Goal: Transaction & Acquisition: Book appointment/travel/reservation

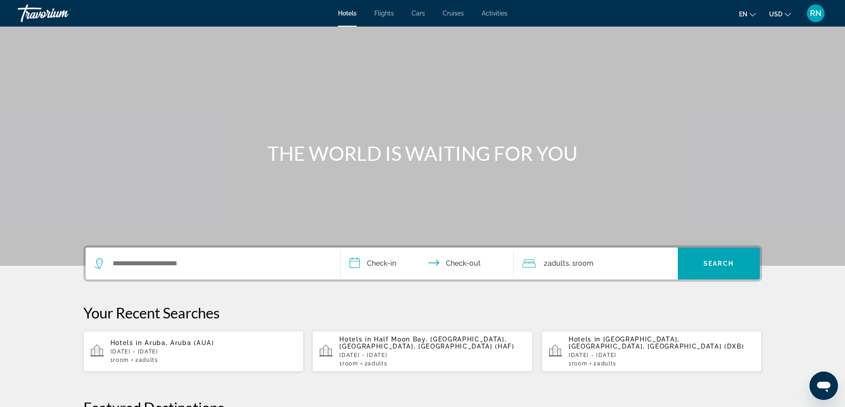
click at [455, 10] on span "Cruises" at bounding box center [452, 13] width 21 height 7
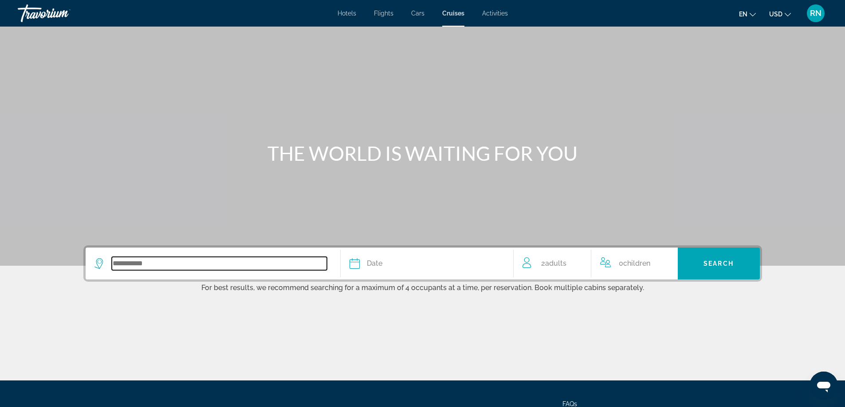
click at [203, 263] on input "Search widget" at bounding box center [219, 263] width 215 height 13
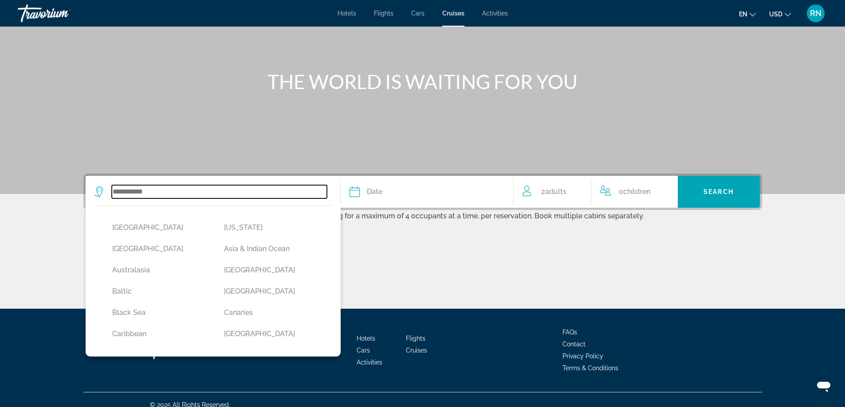
scroll to position [82, 0]
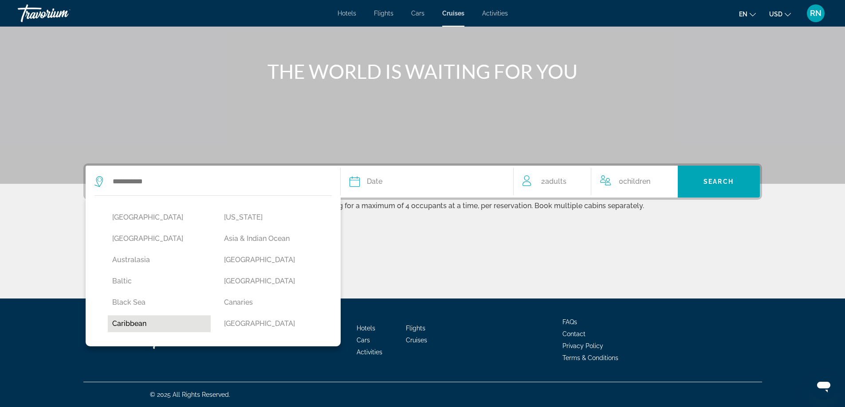
click at [139, 321] on button "Caribbean" at bounding box center [159, 324] width 103 height 17
type input "*********"
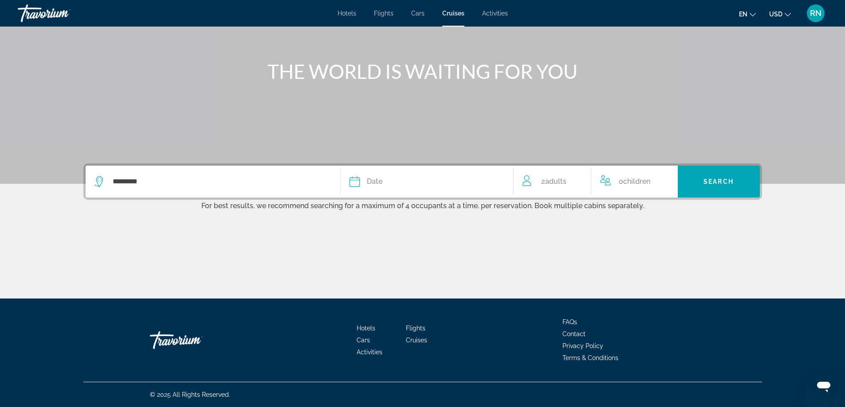
click at [397, 176] on div "Date" at bounding box center [426, 182] width 155 height 12
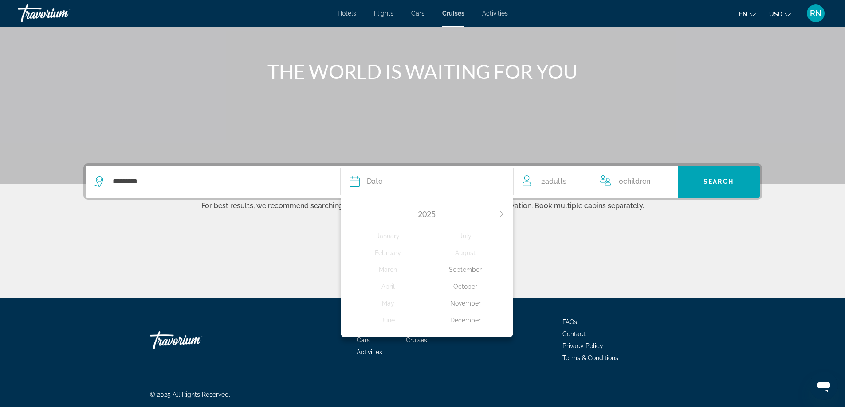
click at [466, 322] on div "December" at bounding box center [466, 321] width 78 height 16
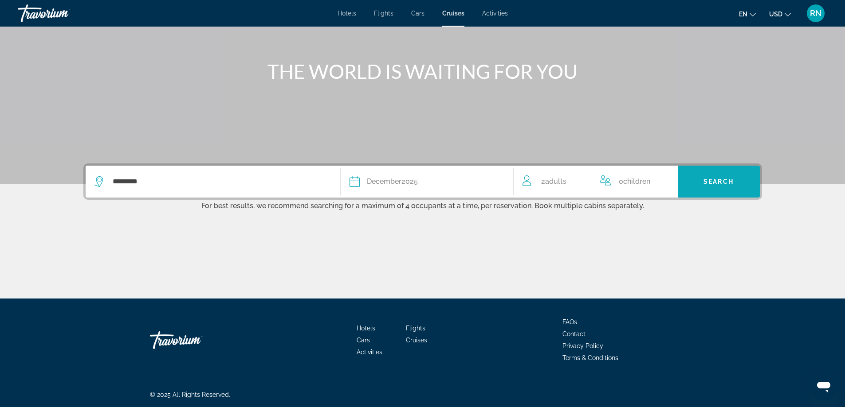
click at [697, 185] on span "Search widget" at bounding box center [718, 181] width 82 height 21
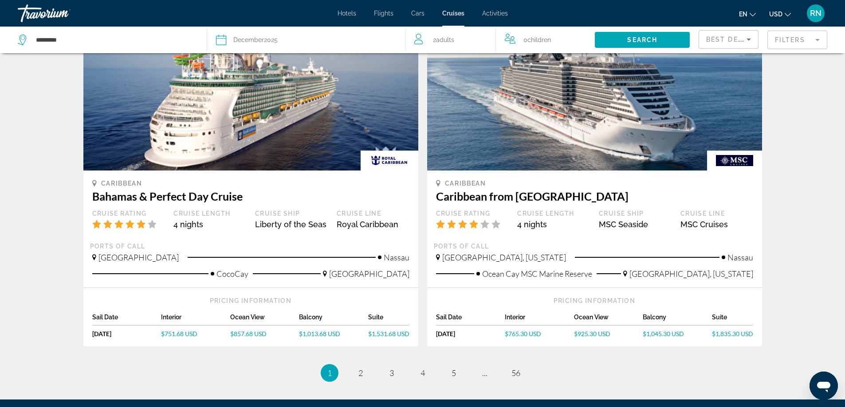
scroll to position [798, 0]
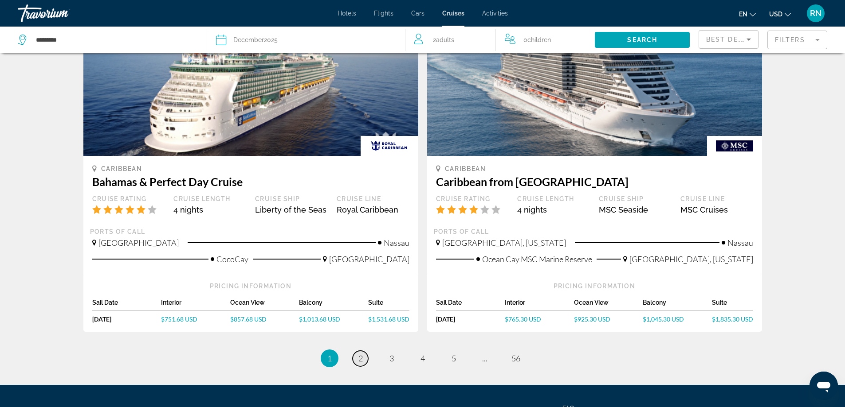
click at [359, 354] on span "2" at bounding box center [360, 359] width 4 height 10
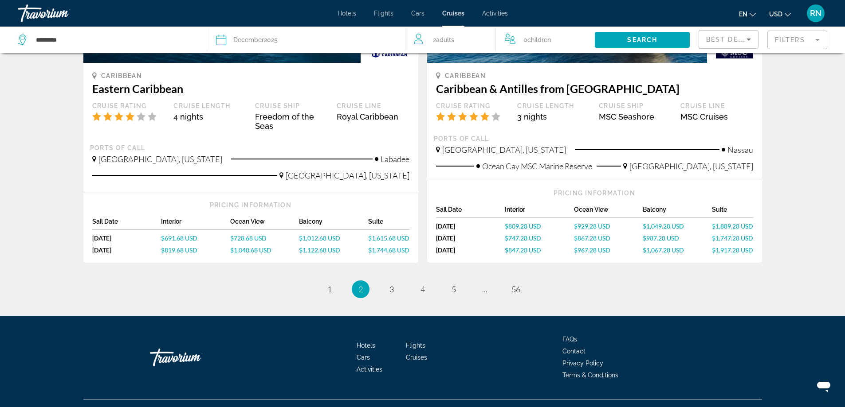
scroll to position [881, 0]
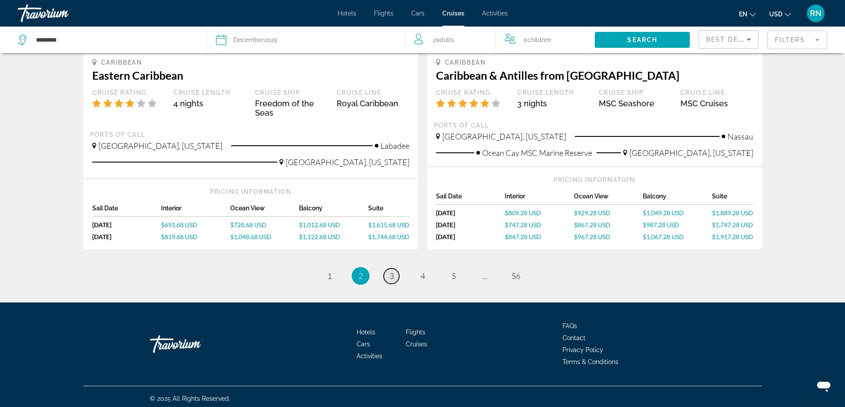
click at [387, 269] on link "page 3" at bounding box center [392, 277] width 16 height 16
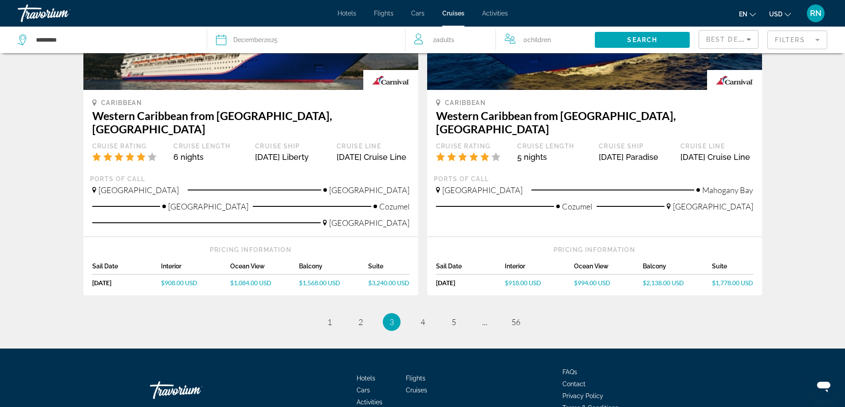
scroll to position [915, 0]
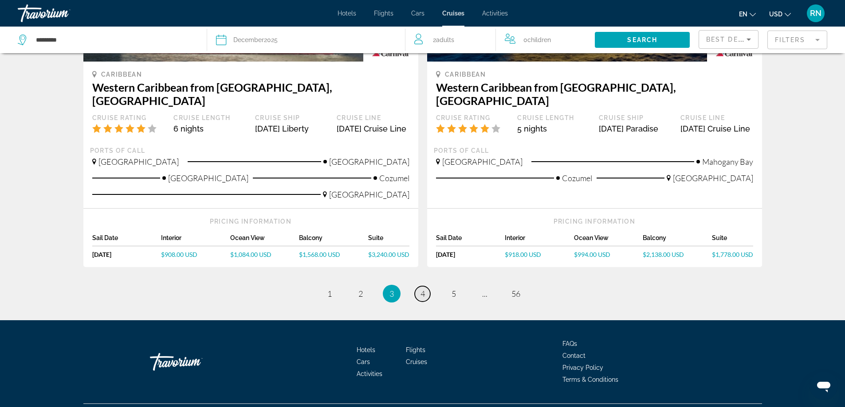
click at [424, 286] on link "page 4" at bounding box center [423, 294] width 16 height 16
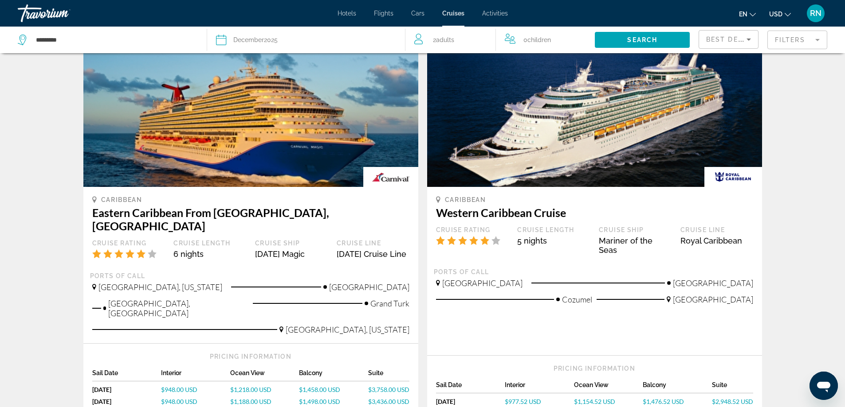
scroll to position [89, 0]
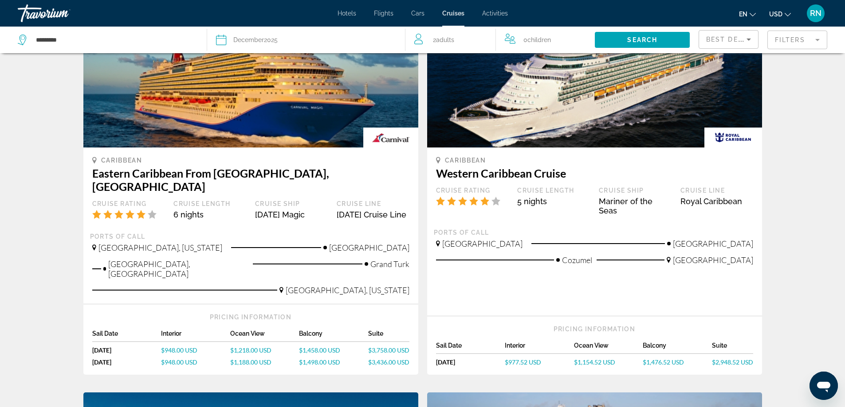
click at [326, 359] on span "$1,498.00 USD" at bounding box center [319, 363] width 41 height 8
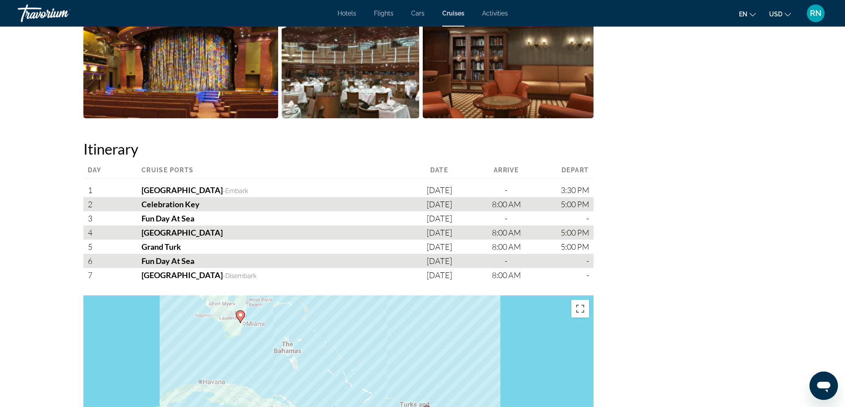
scroll to position [842, 0]
